Goal: Task Accomplishment & Management: Use online tool/utility

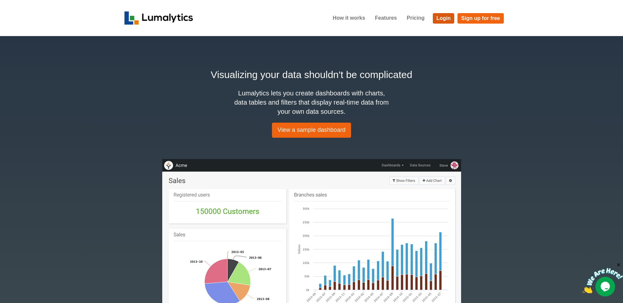
click at [440, 17] on link "Login" at bounding box center [444, 18] width 22 height 11
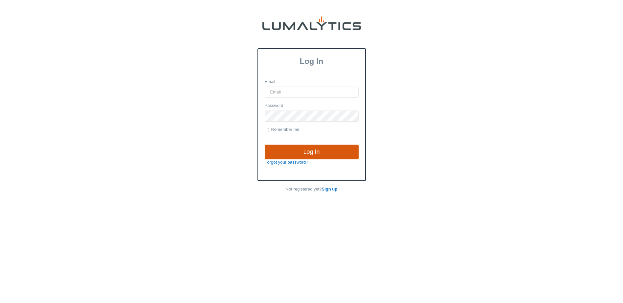
type input "[EMAIL_ADDRESS][DOMAIN_NAME]"
click at [301, 150] on input "Log In" at bounding box center [312, 152] width 94 height 15
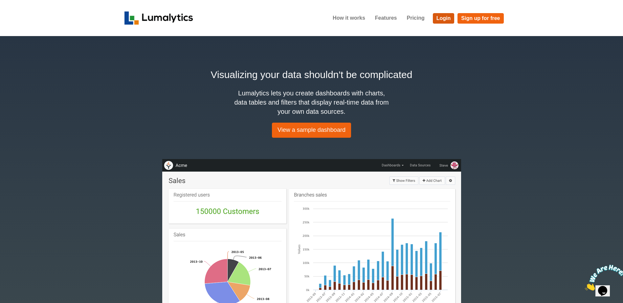
click at [442, 16] on link "Login" at bounding box center [444, 18] width 22 height 11
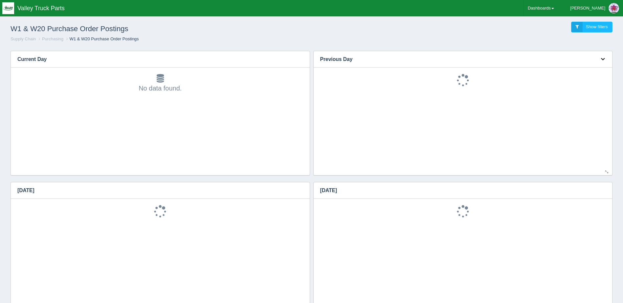
click at [603, 56] on button "button" at bounding box center [602, 59] width 9 height 10
click at [586, 69] on link "Download CSV" at bounding box center [581, 69] width 53 height 10
